Goal: Task Accomplishment & Management: Use online tool/utility

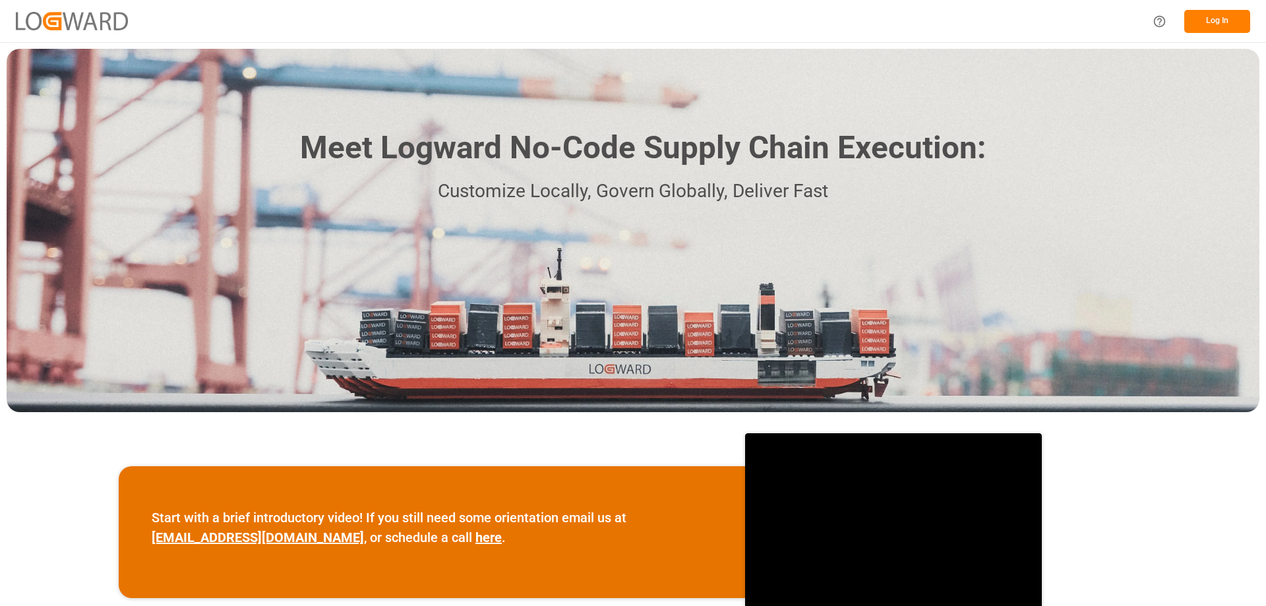
click at [1226, 22] on button "Log In" at bounding box center [1217, 21] width 66 height 23
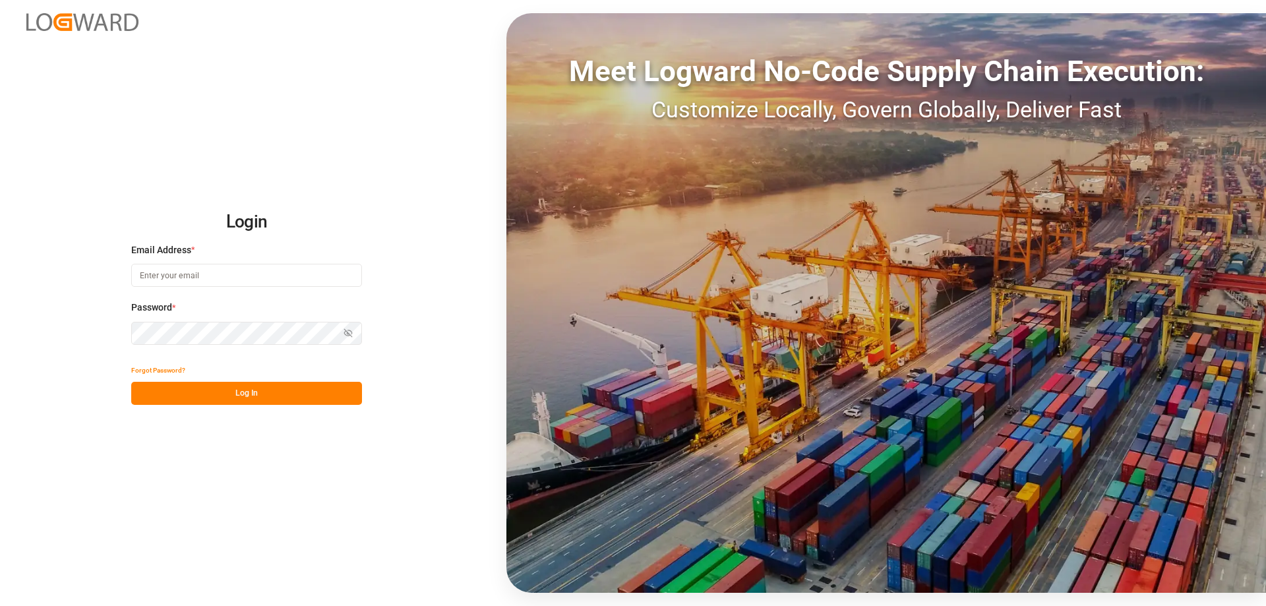
type input "[PERSON_NAME][EMAIL_ADDRESS][DOMAIN_NAME]"
click at [205, 392] on button "Log In" at bounding box center [246, 393] width 231 height 23
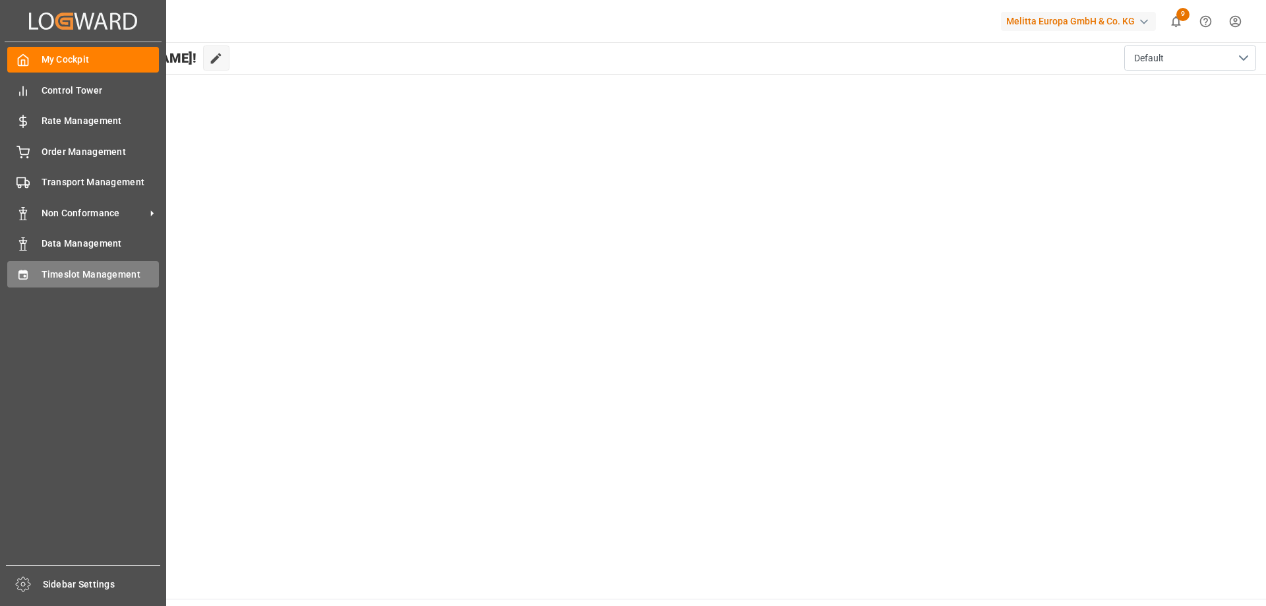
click at [69, 277] on span "Timeslot Management" at bounding box center [101, 275] width 118 height 14
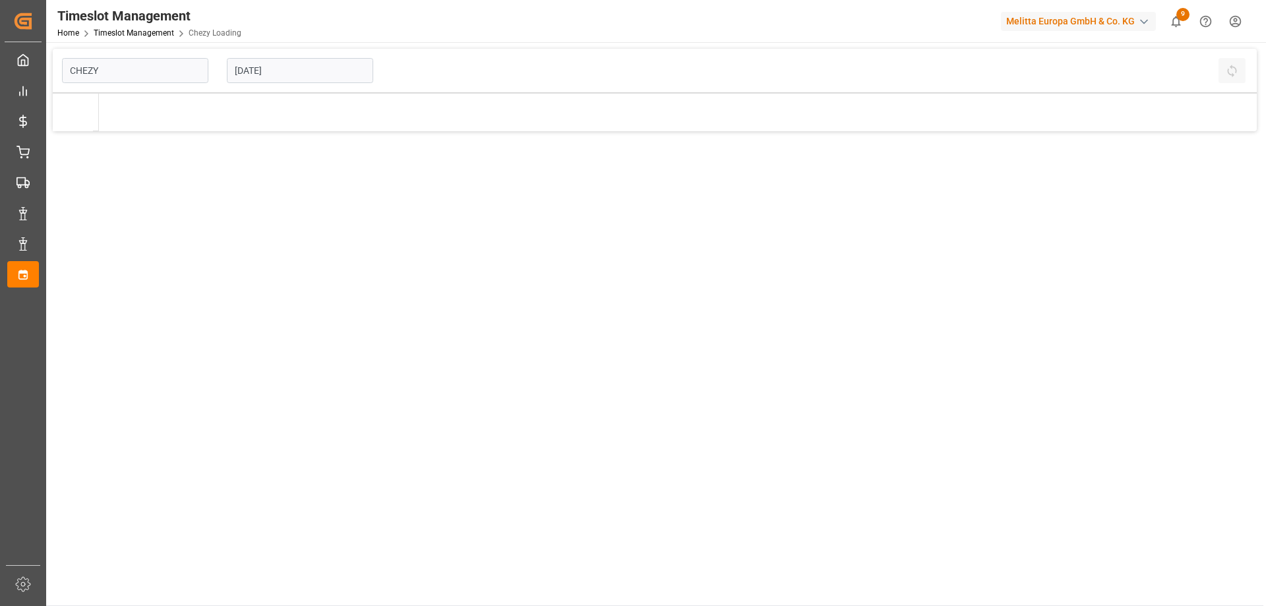
type input "Chezy Loading"
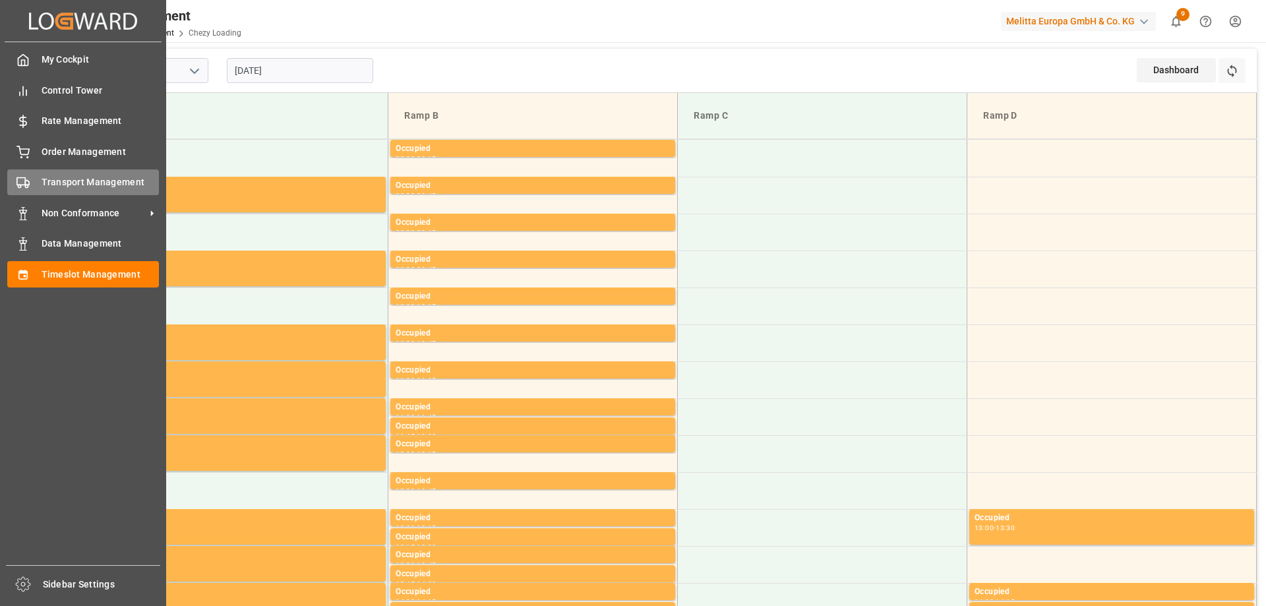
click at [78, 178] on span "Transport Management" at bounding box center [101, 182] width 118 height 14
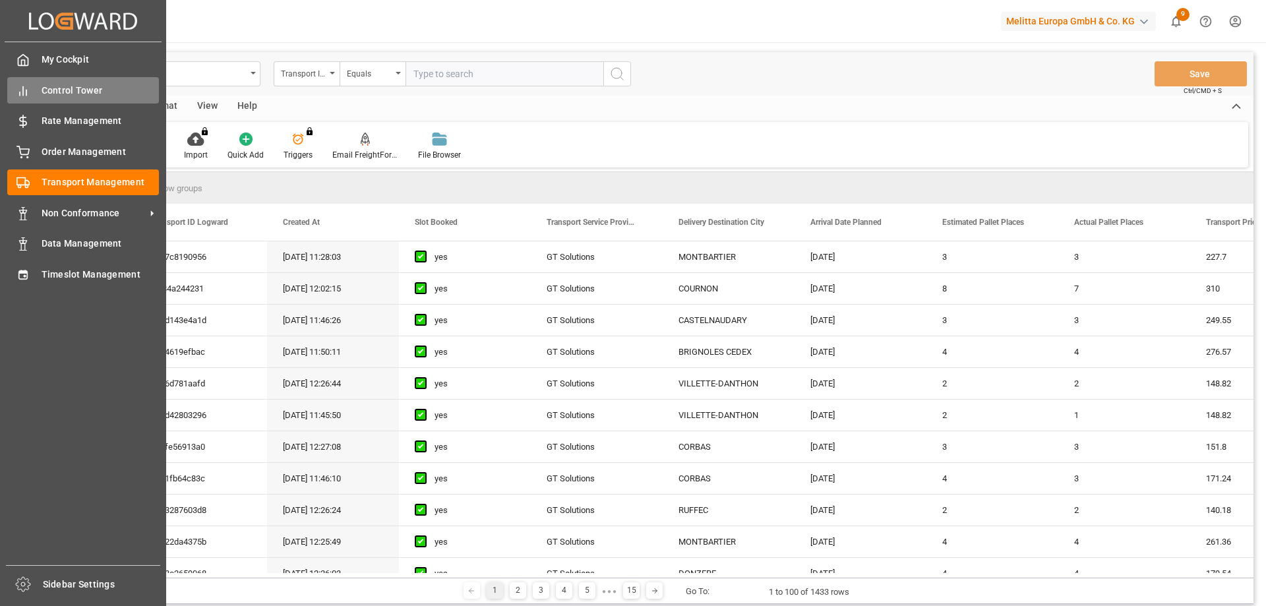
click at [99, 84] on span "Control Tower" at bounding box center [101, 91] width 118 height 14
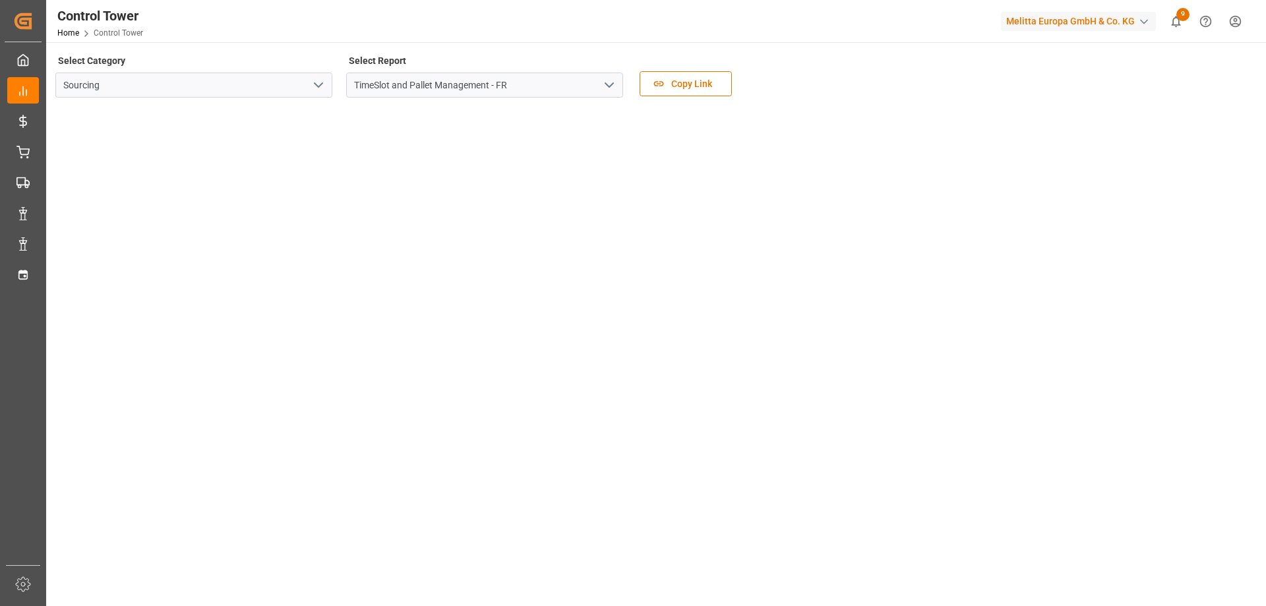
scroll to position [191, 0]
